Goal: Navigation & Orientation: Find specific page/section

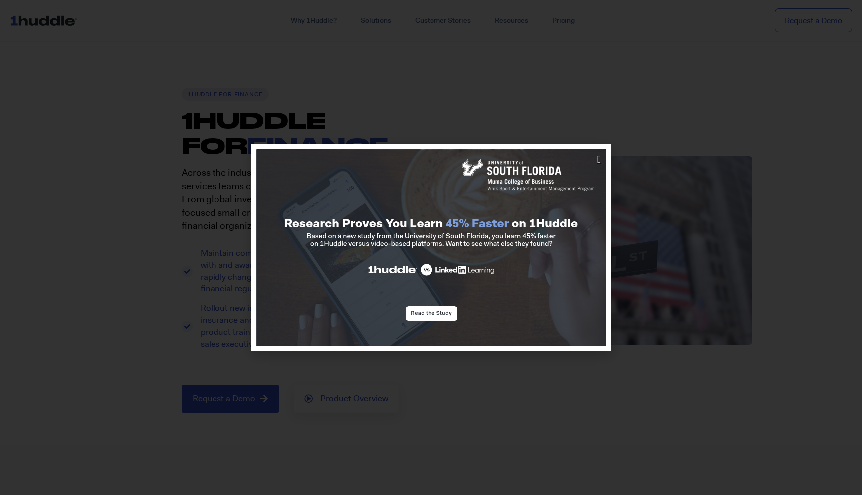
click at [597, 161] on icon "Close" at bounding box center [598, 159] width 3 height 10
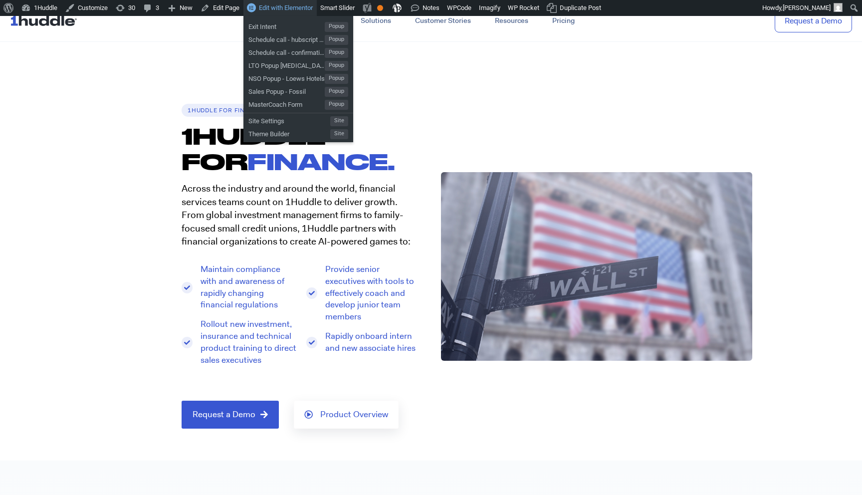
click at [280, 7] on span "Edit with Elementor" at bounding box center [286, 7] width 54 height 7
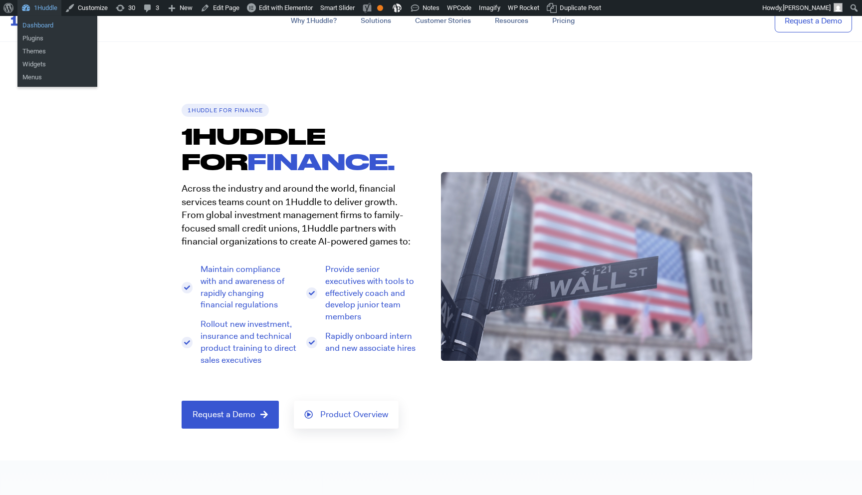
click at [46, 24] on link "Dashboard" at bounding box center [57, 25] width 80 height 13
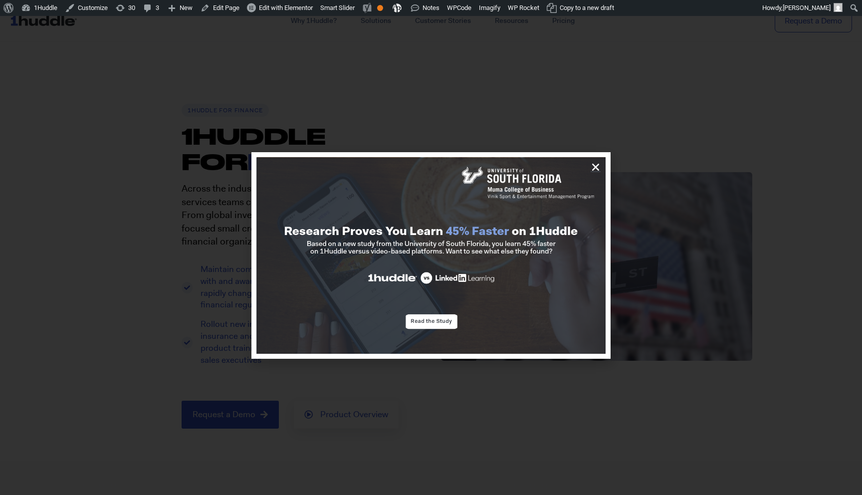
click at [594, 164] on icon "Close" at bounding box center [595, 167] width 10 height 10
